Goal: Transaction & Acquisition: Purchase product/service

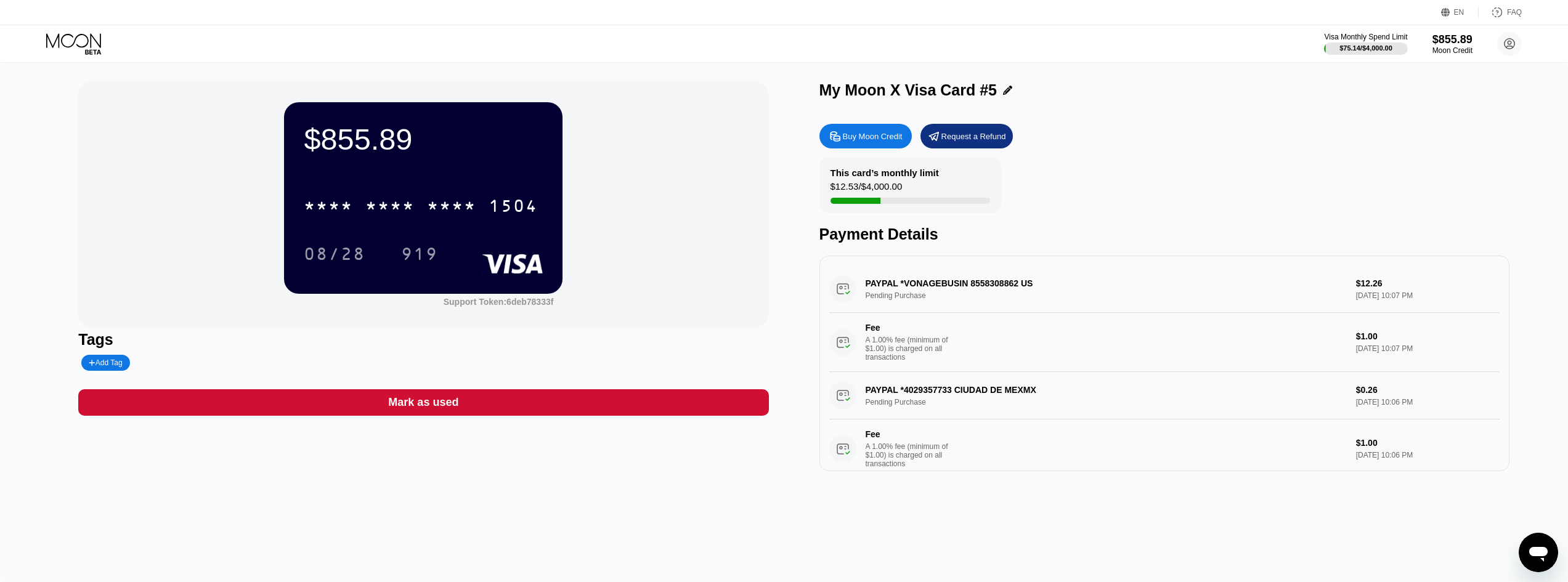
click at [82, 45] on icon at bounding box center [74, 44] width 57 height 21
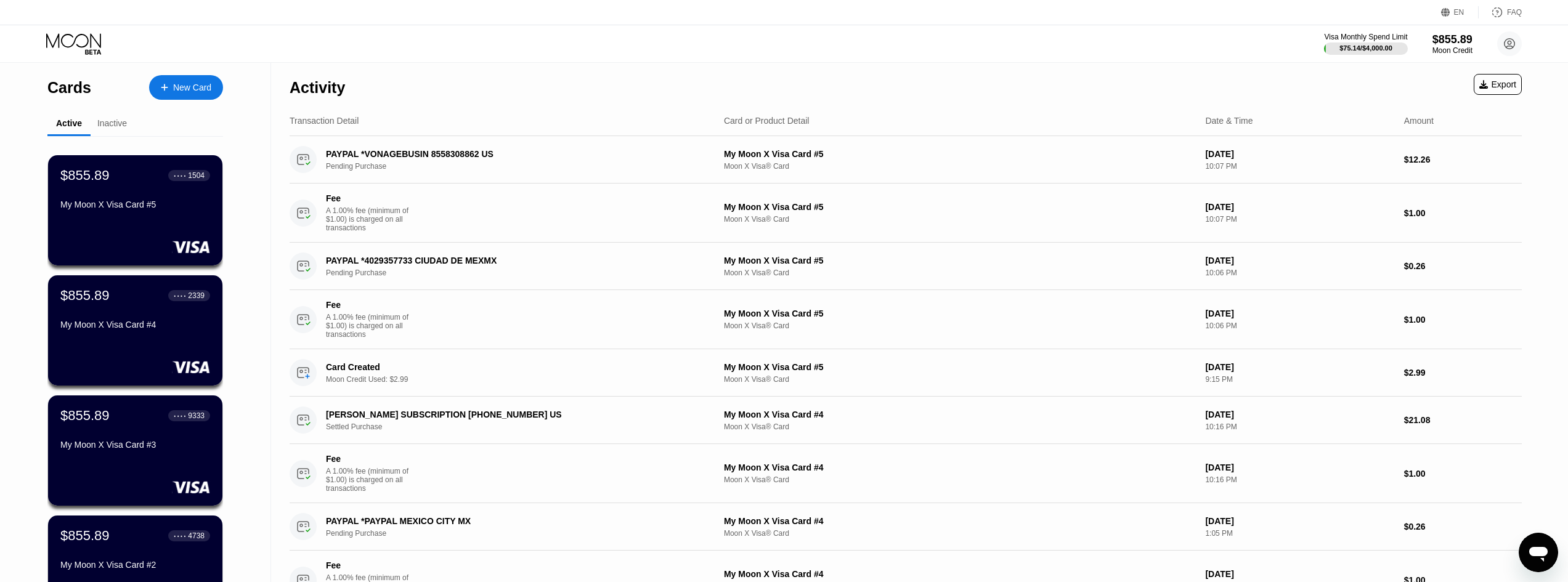
click at [178, 83] on div "New Card" at bounding box center [192, 88] width 38 height 11
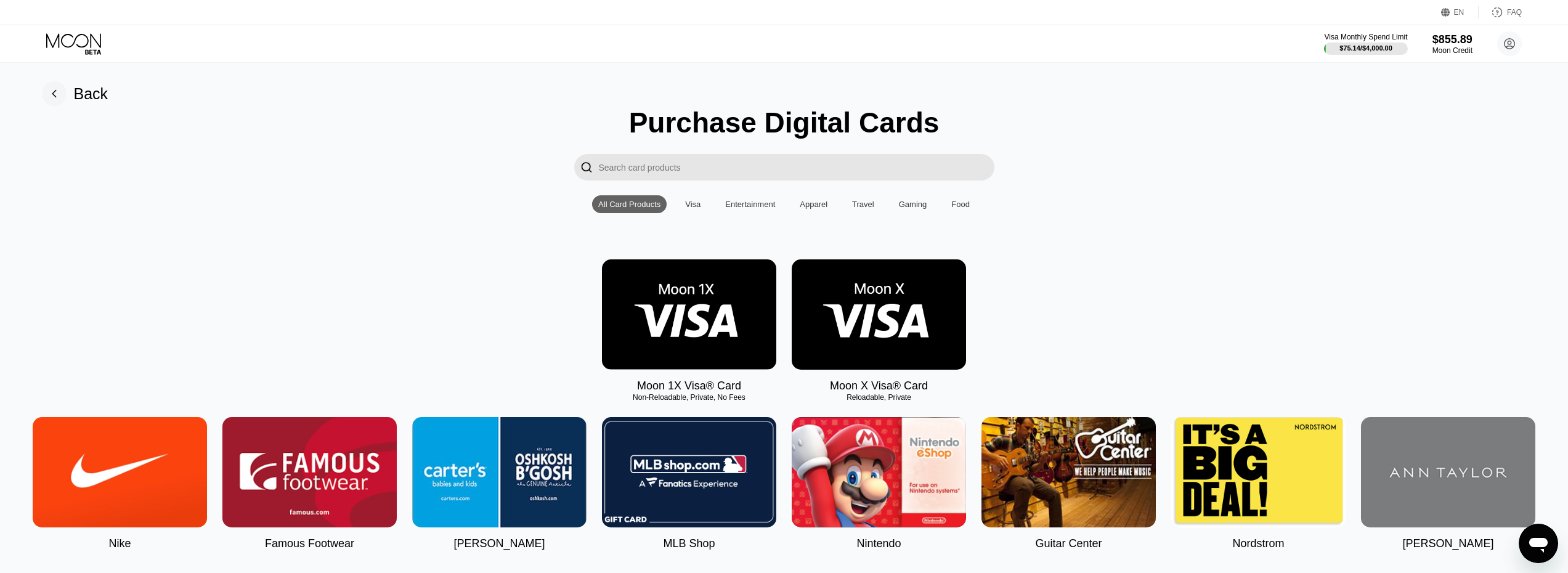
click at [868, 299] on img at bounding box center [878, 315] width 175 height 110
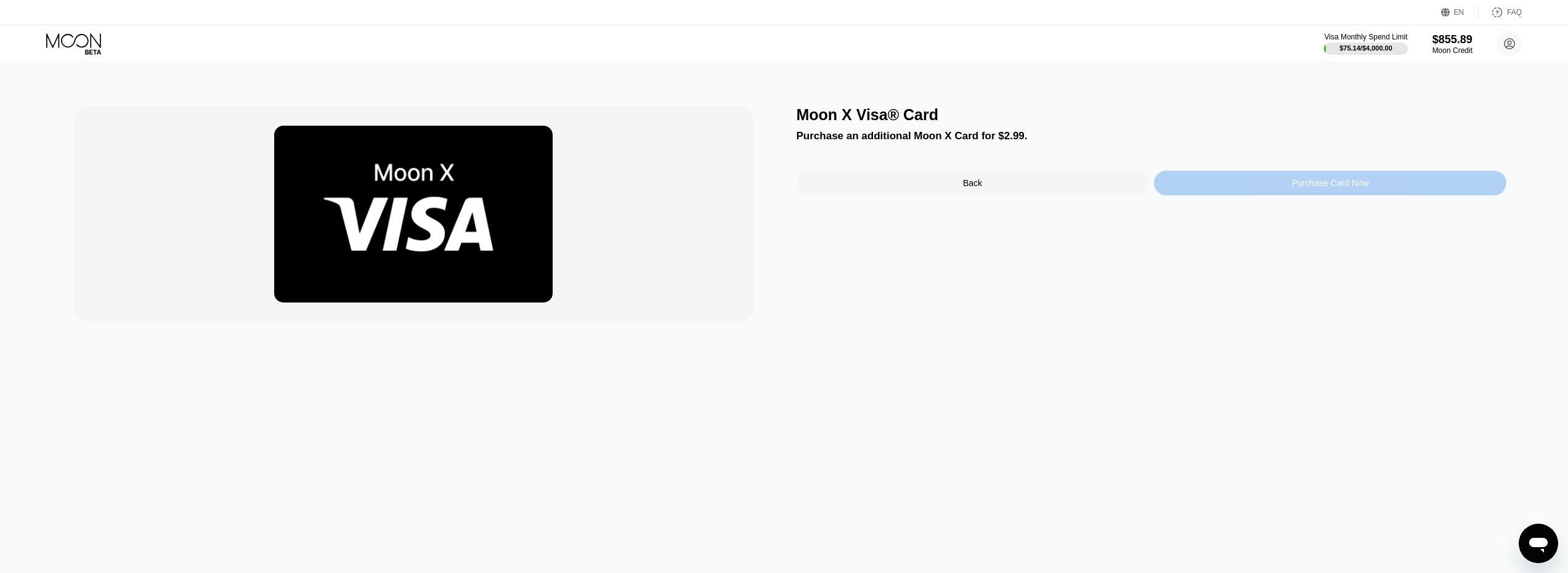
click at [1256, 187] on div "Purchase Card Now" at bounding box center [1330, 183] width 352 height 25
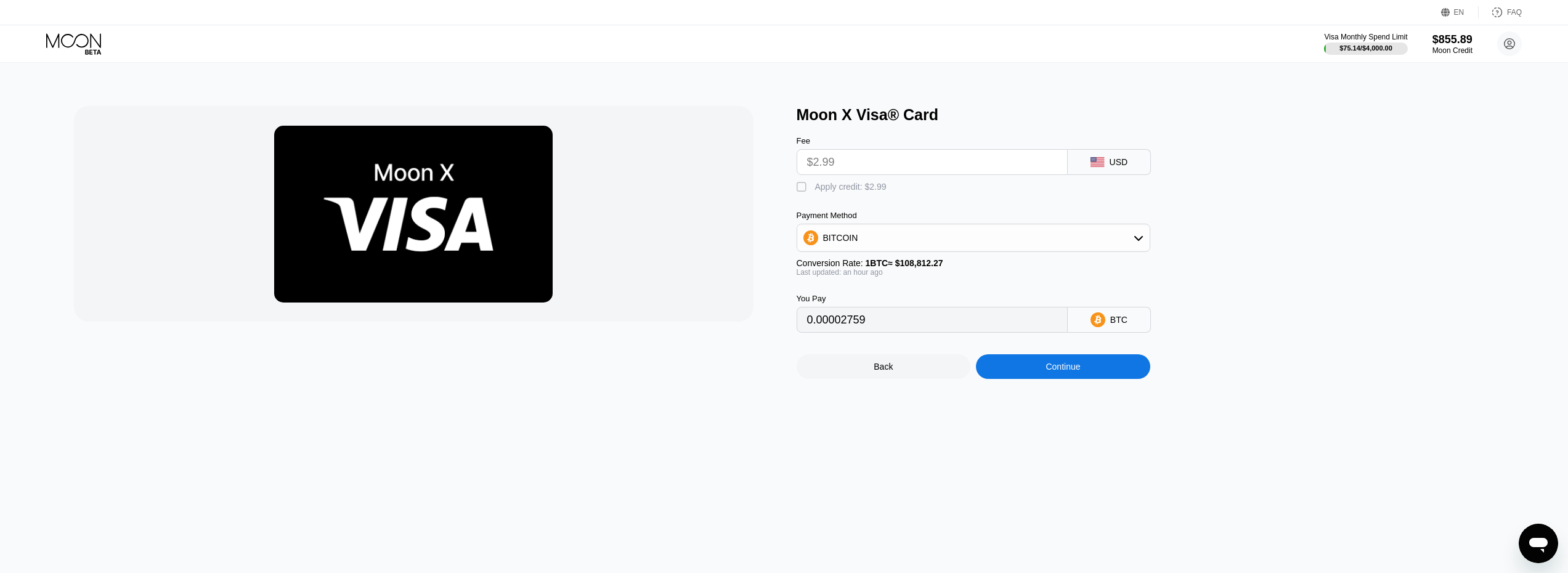
click at [803, 191] on div "" at bounding box center [802, 187] width 12 height 12
type input "0"
click at [1063, 371] on div "Continue" at bounding box center [1062, 366] width 35 height 10
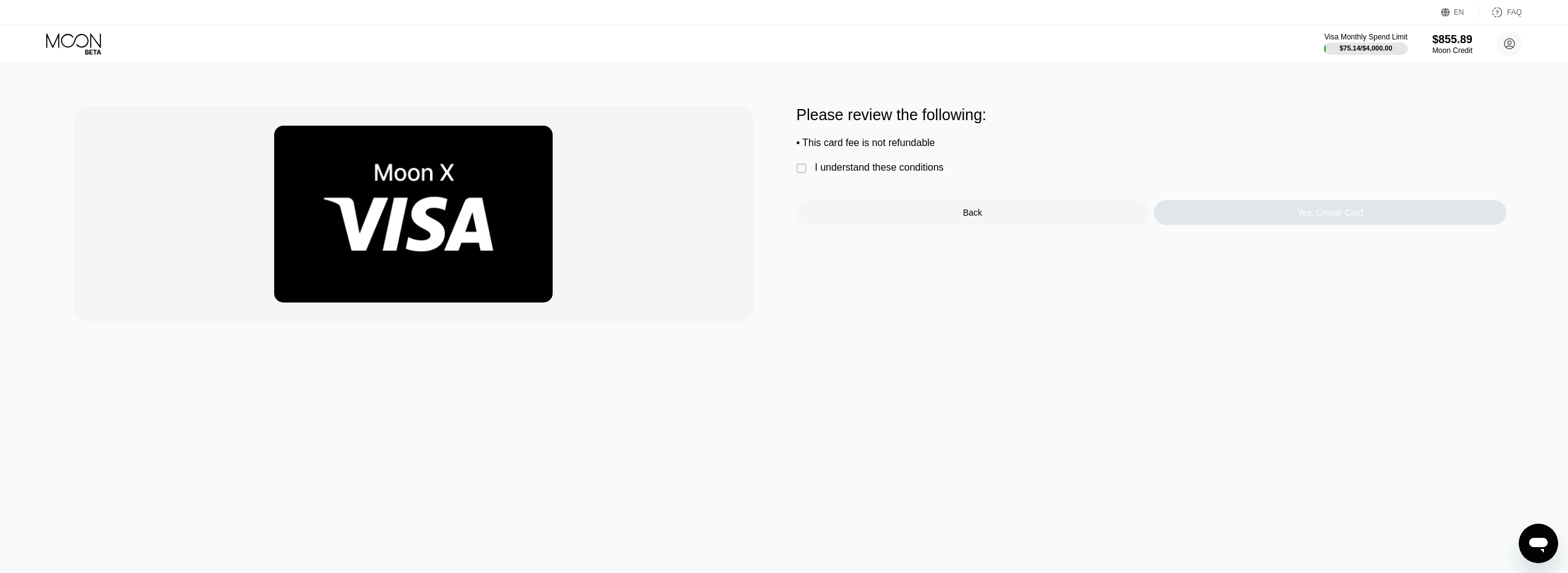
click at [841, 173] on div "I understand these conditions" at bounding box center [880, 168] width 129 height 11
click at [1247, 223] on div "Yes, Create Card" at bounding box center [1330, 212] width 352 height 25
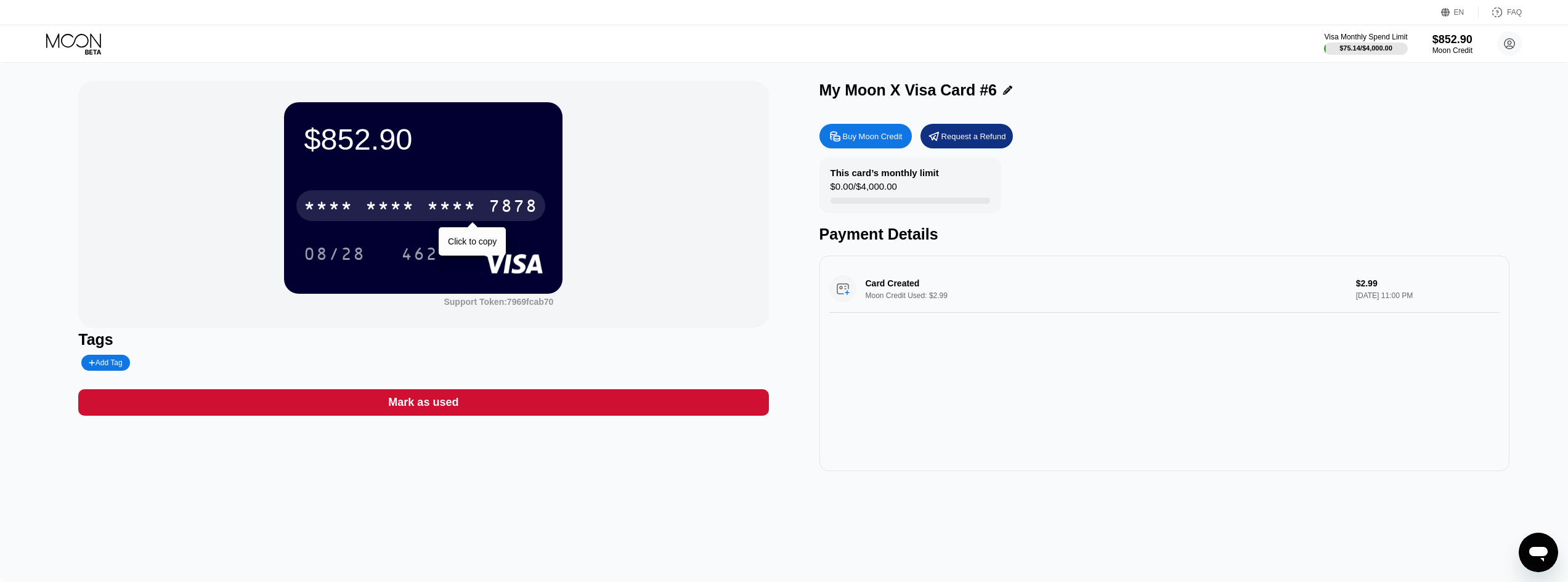
click at [461, 203] on div "* * * *" at bounding box center [452, 208] width 50 height 20
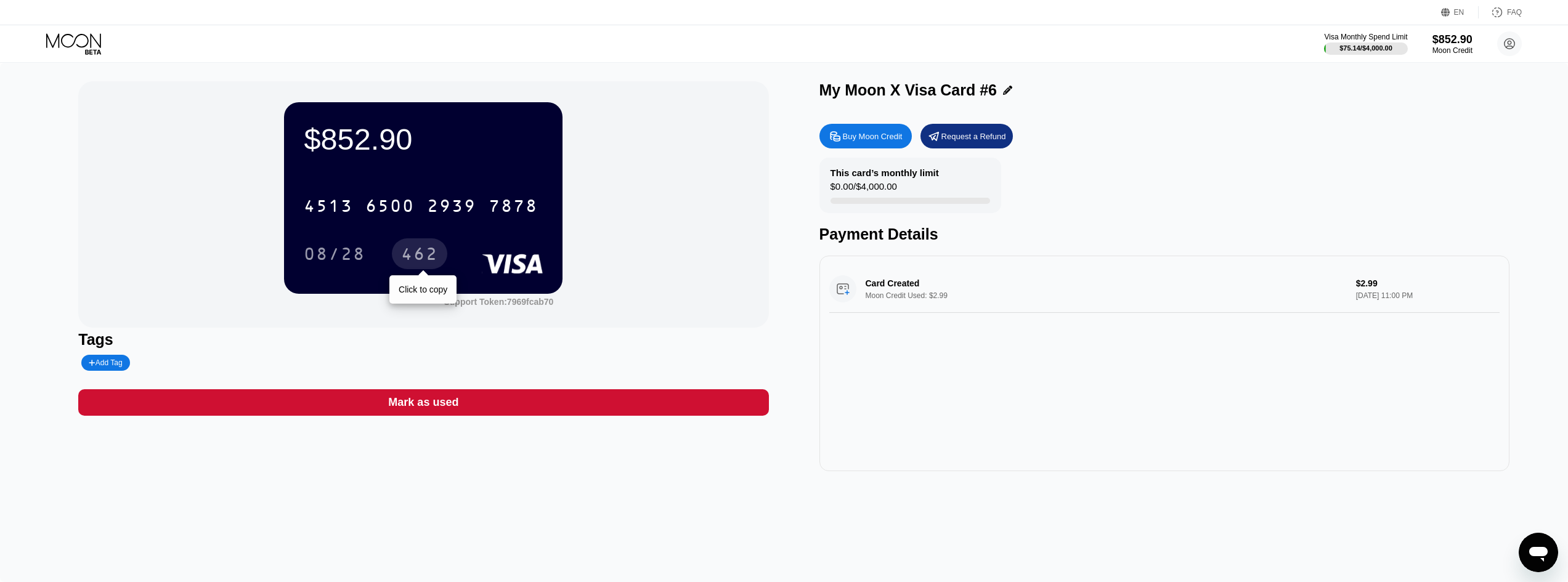
click at [433, 259] on div "462" at bounding box center [419, 256] width 37 height 20
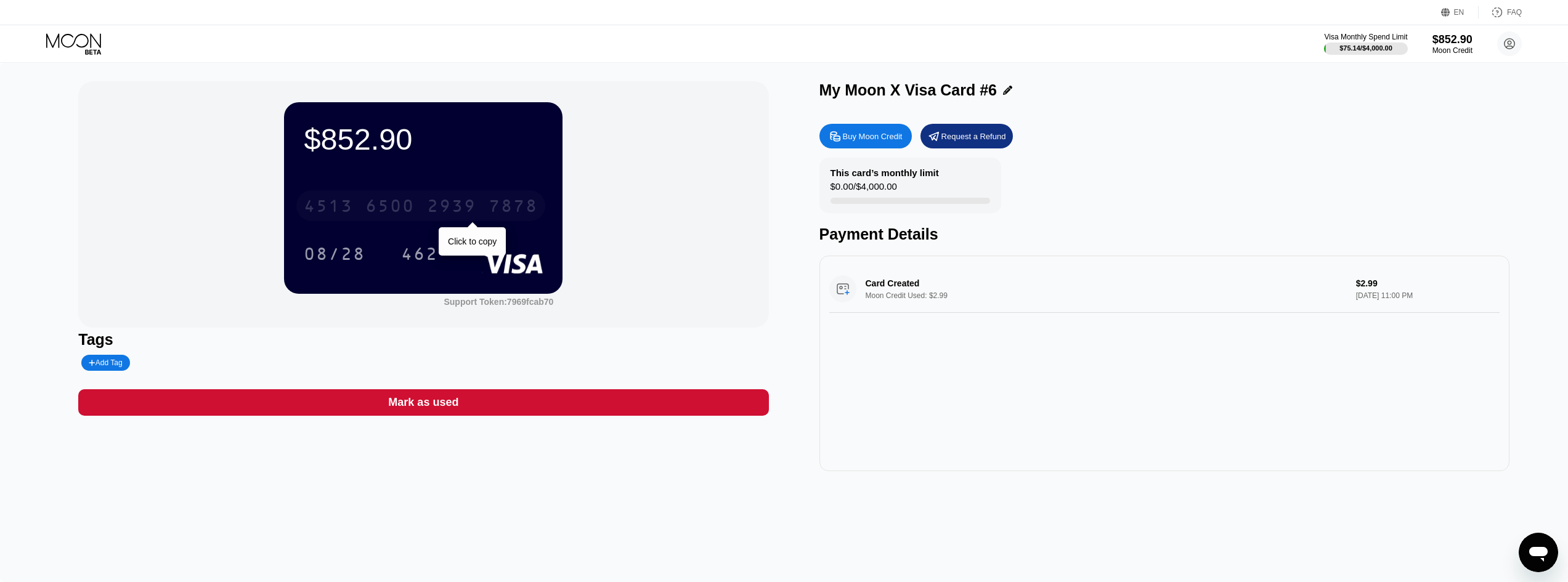
click at [378, 215] on div "6500" at bounding box center [390, 208] width 50 height 20
click at [426, 261] on div "462" at bounding box center [419, 256] width 37 height 20
click at [396, 208] on div "* * * *" at bounding box center [390, 208] width 50 height 20
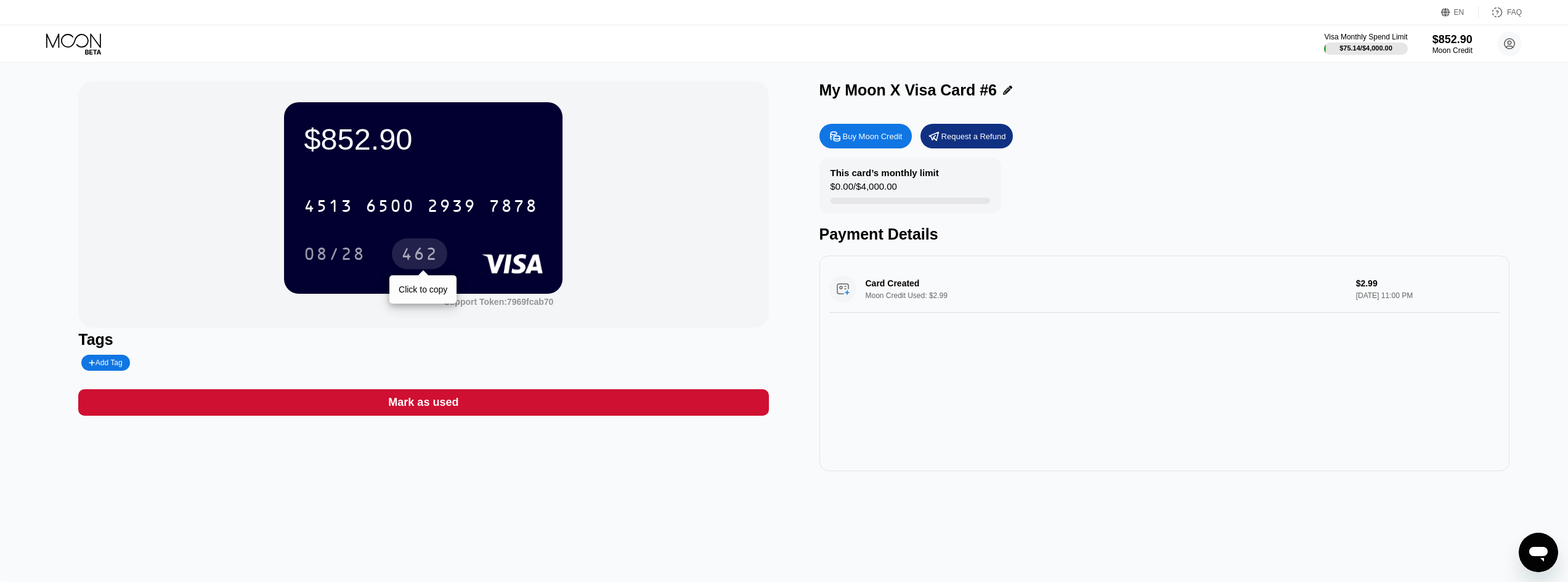
click at [422, 251] on div "462" at bounding box center [419, 256] width 37 height 20
